Goal: Information Seeking & Learning: Learn about a topic

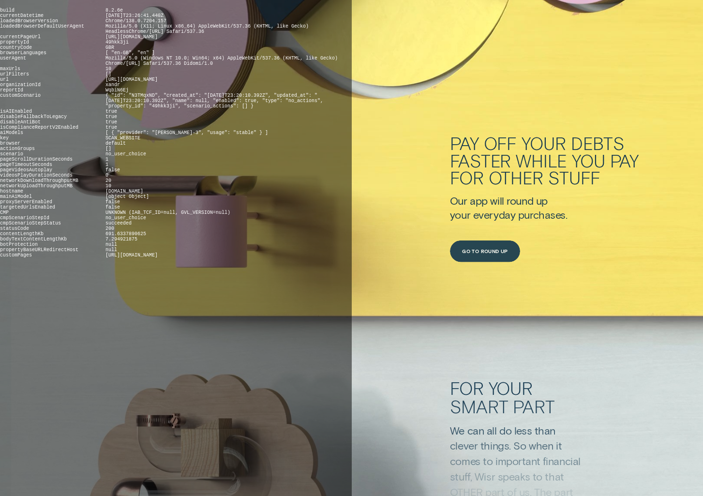
scroll to position [3242, 0]
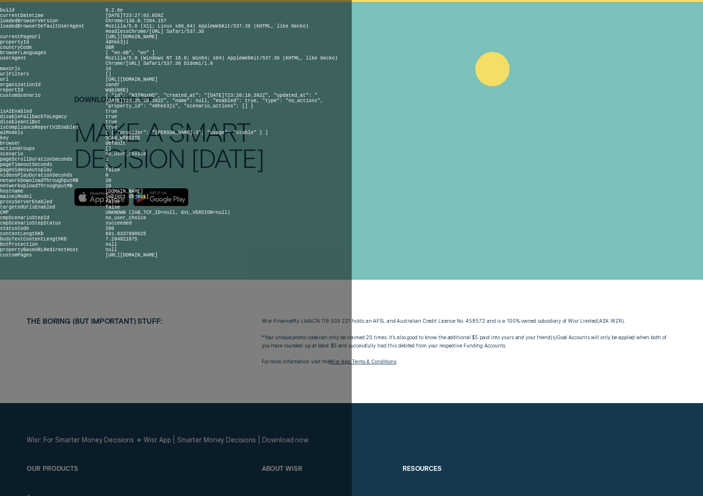
scroll to position [3233, 0]
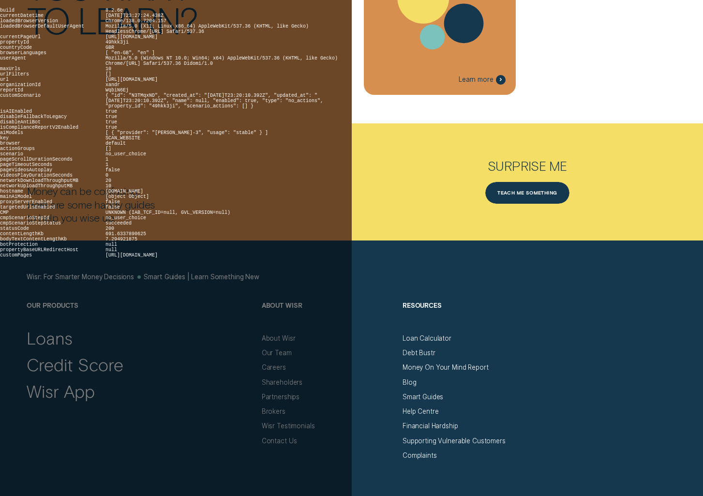
scroll to position [2063, 0]
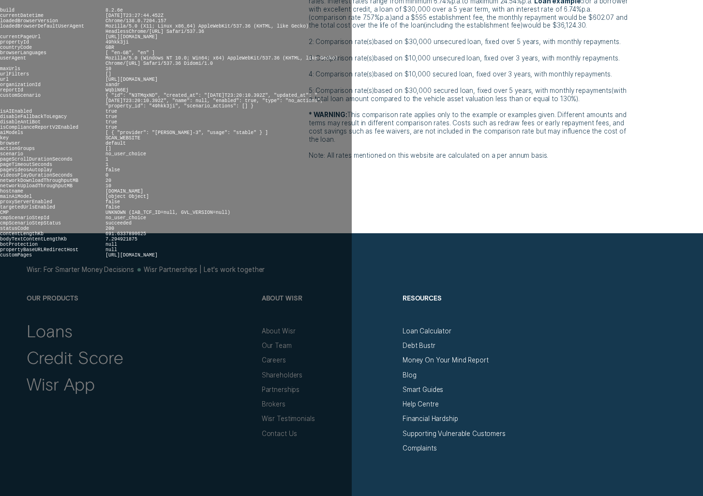
scroll to position [2773, 0]
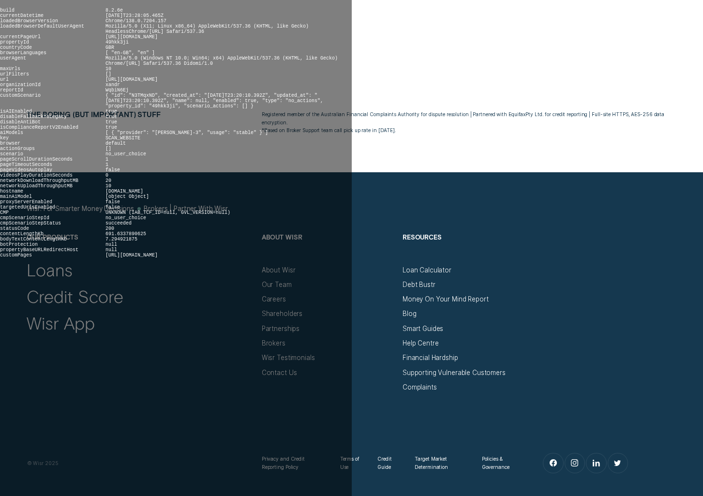
scroll to position [4707, 0]
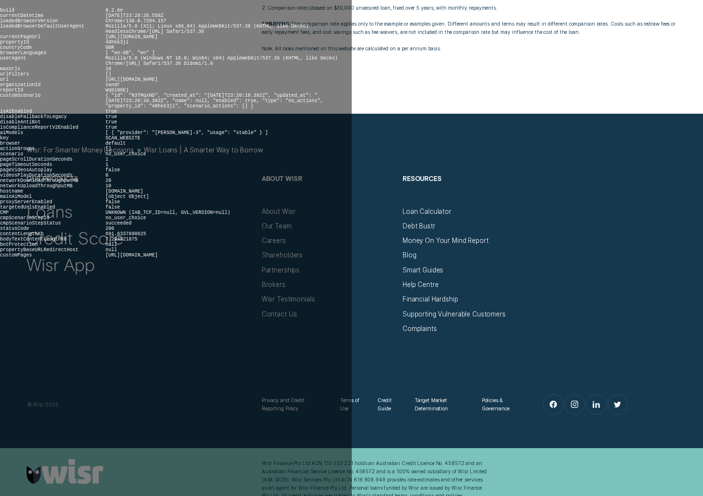
scroll to position [3824, 0]
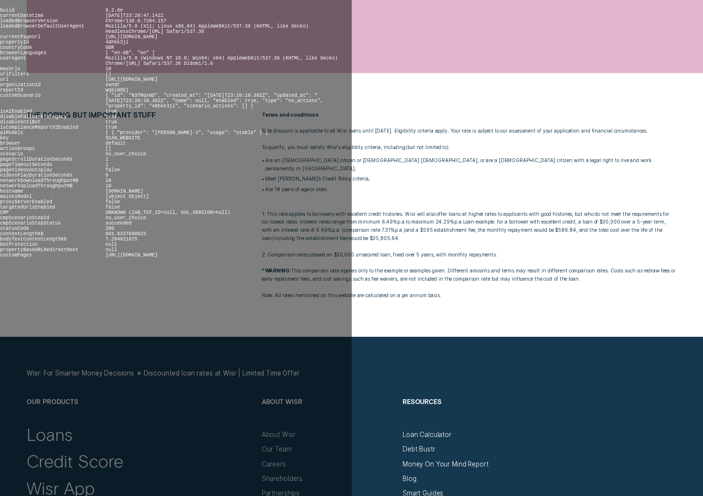
scroll to position [1716, 0]
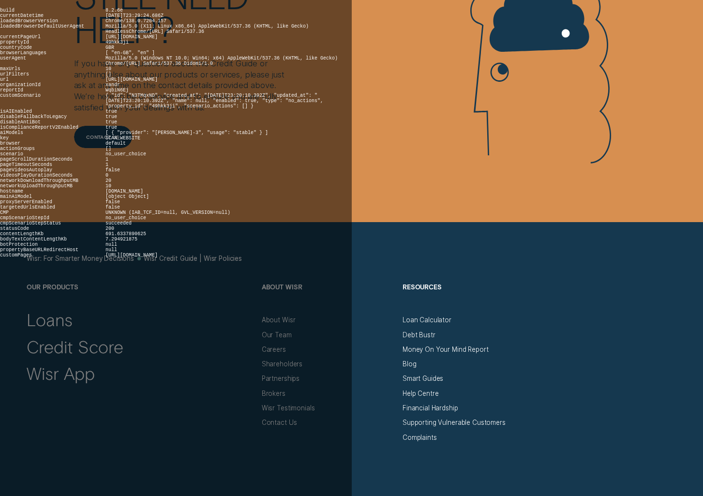
scroll to position [1609, 0]
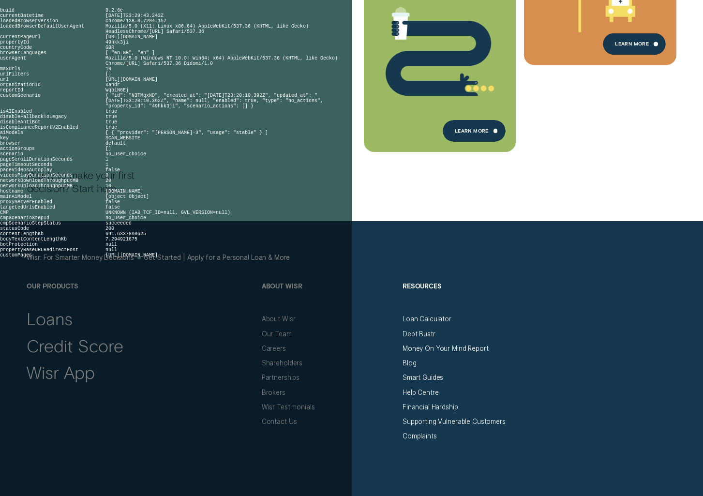
scroll to position [737, 0]
